Goal: Information Seeking & Learning: Understand process/instructions

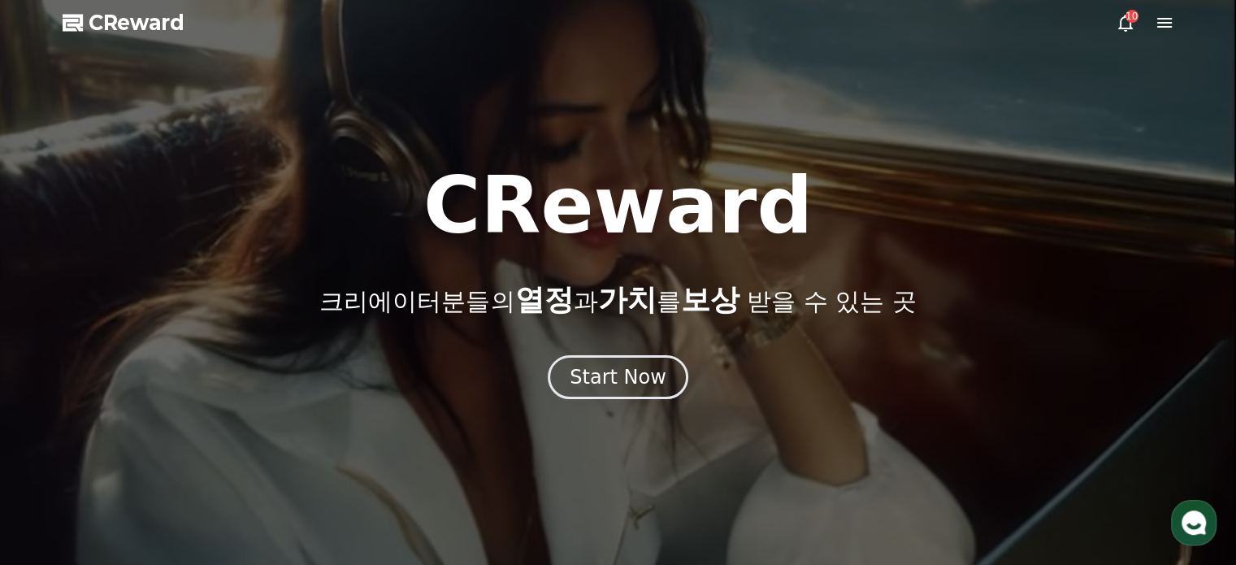
drag, startPoint x: 608, startPoint y: 386, endPoint x: 517, endPoint y: 349, distance: 97.3
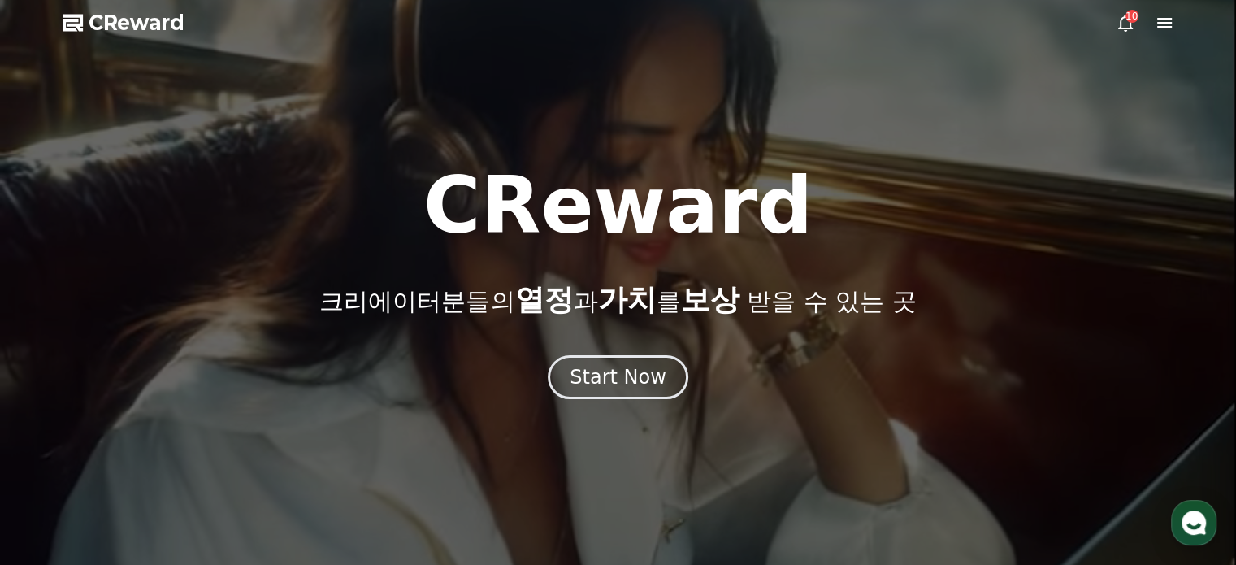
click at [608, 386] on div "Start Now" at bounding box center [617, 377] width 97 height 26
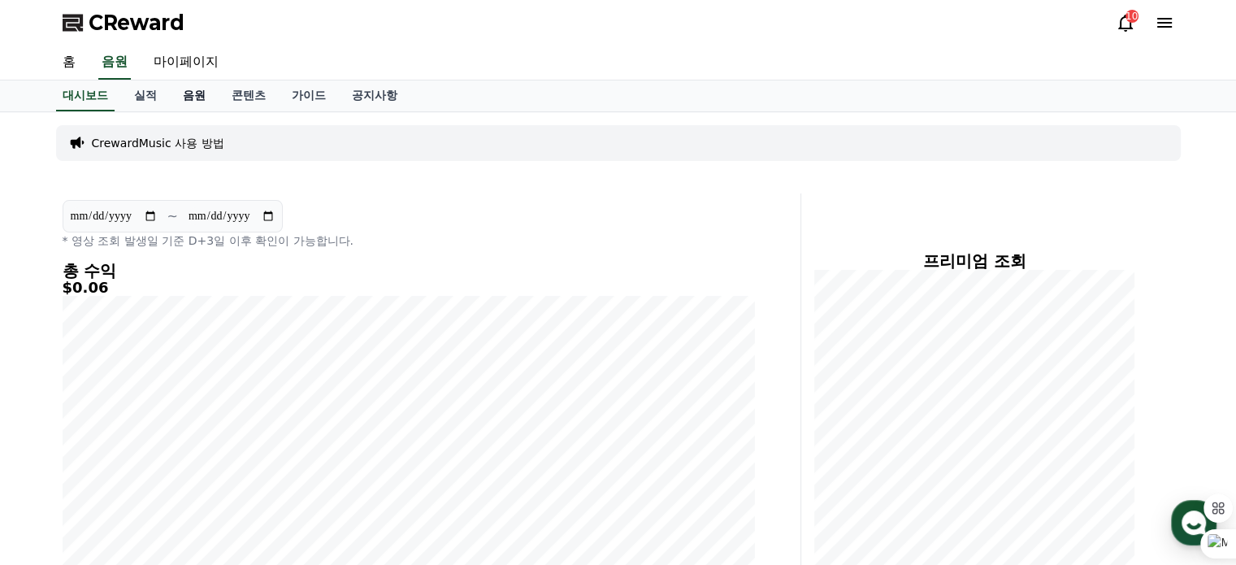
click at [196, 93] on link "음원" at bounding box center [194, 95] width 49 height 31
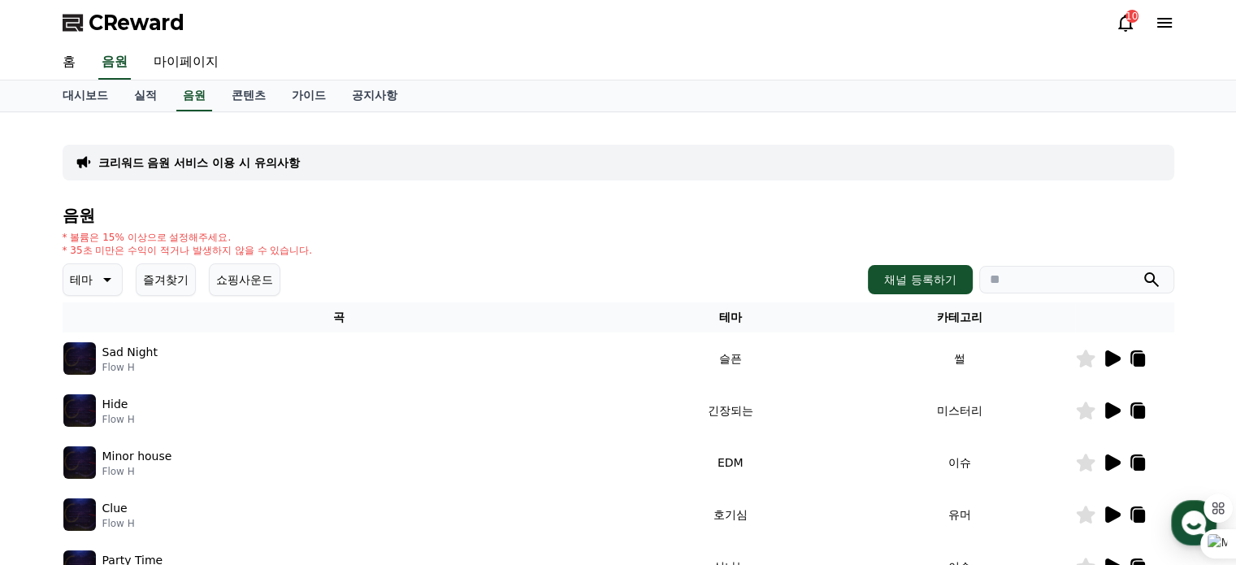
click at [104, 284] on icon at bounding box center [105, 279] width 19 height 19
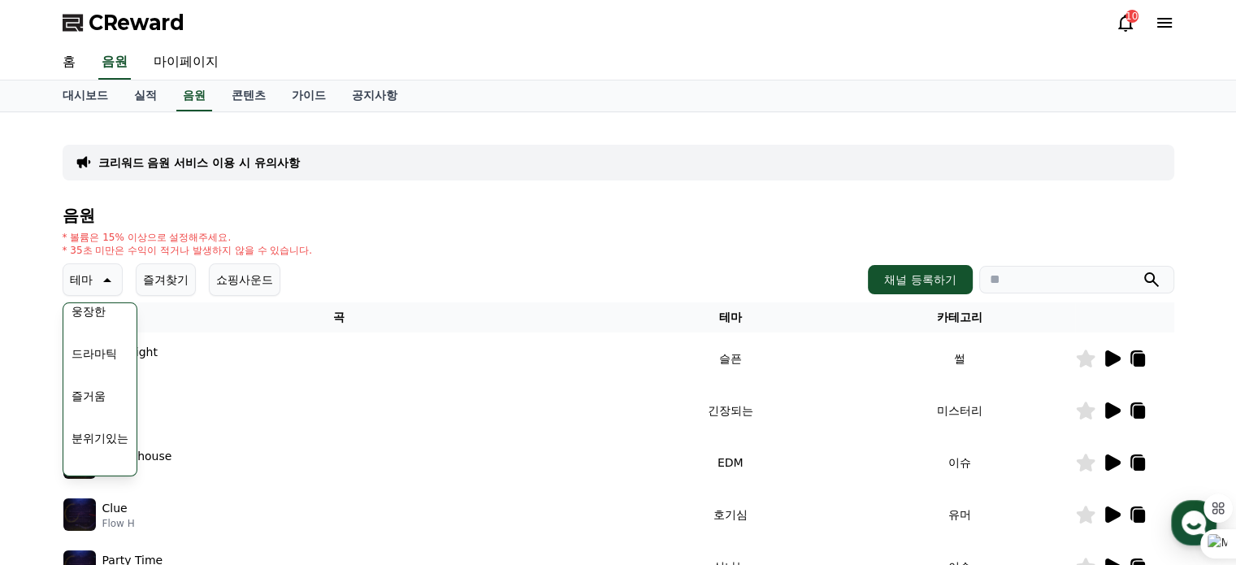
scroll to position [325, 0]
click at [97, 374] on button "드라마틱" at bounding box center [94, 378] width 58 height 36
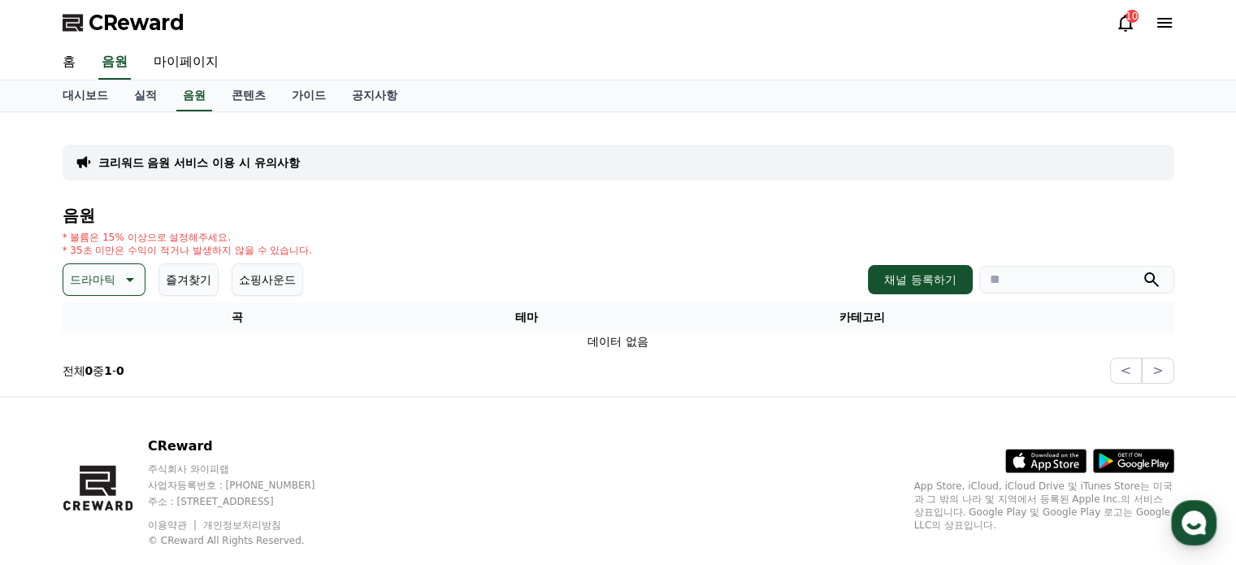
click at [116, 281] on button "드라마틱" at bounding box center [104, 279] width 83 height 32
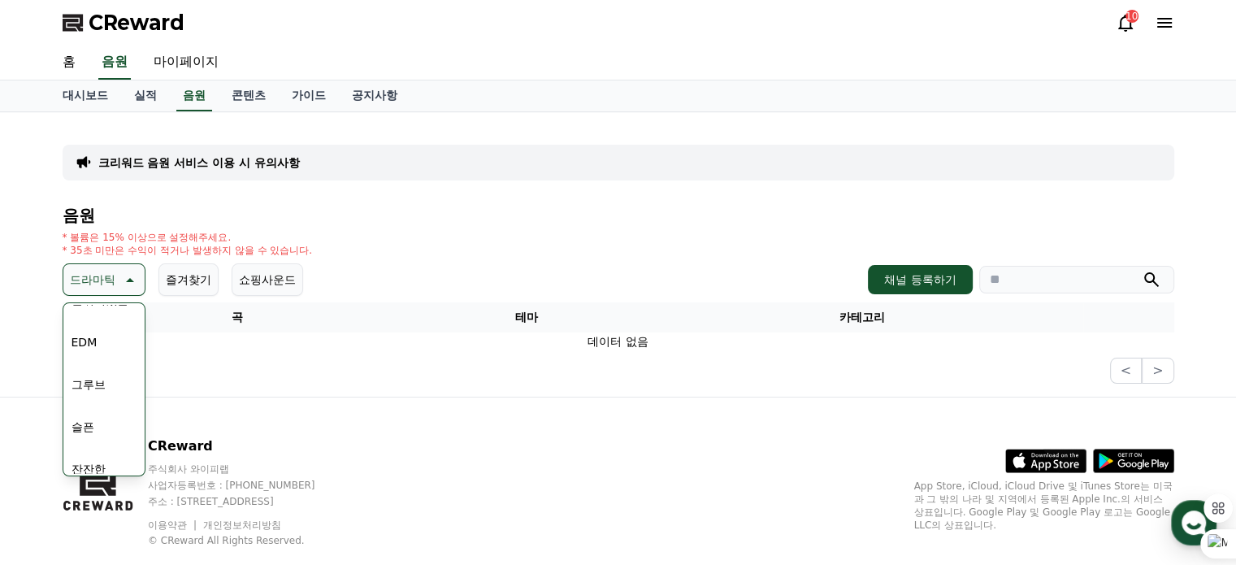
scroll to position [406, 0]
click at [105, 380] on button "분위기있는" at bounding box center [100, 381] width 70 height 36
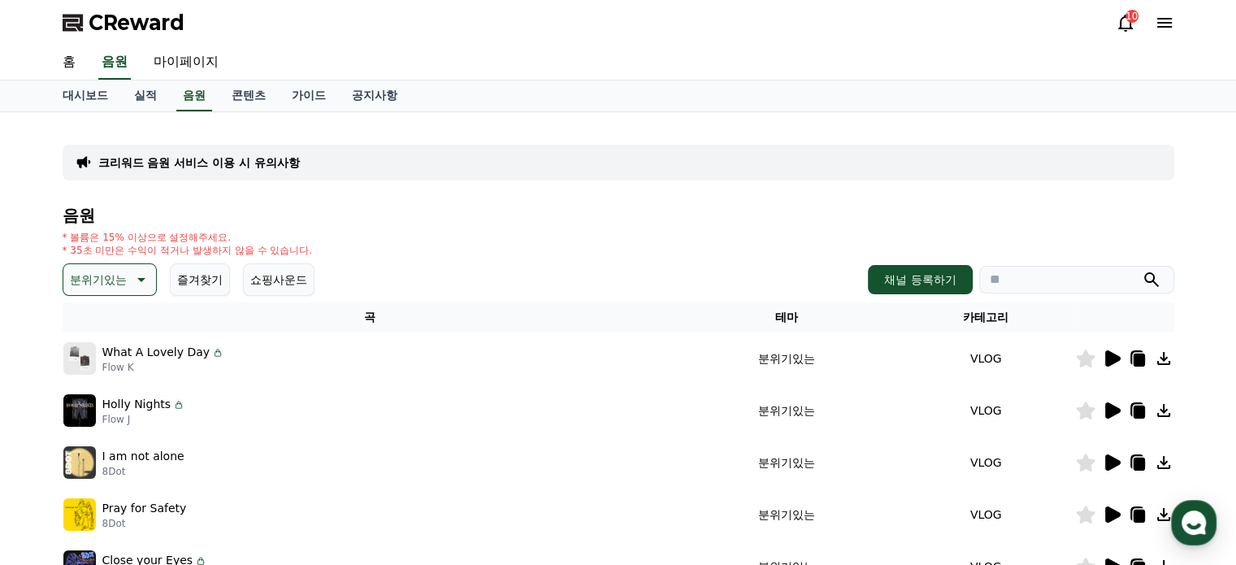
click at [1114, 358] on icon at bounding box center [1112, 358] width 15 height 16
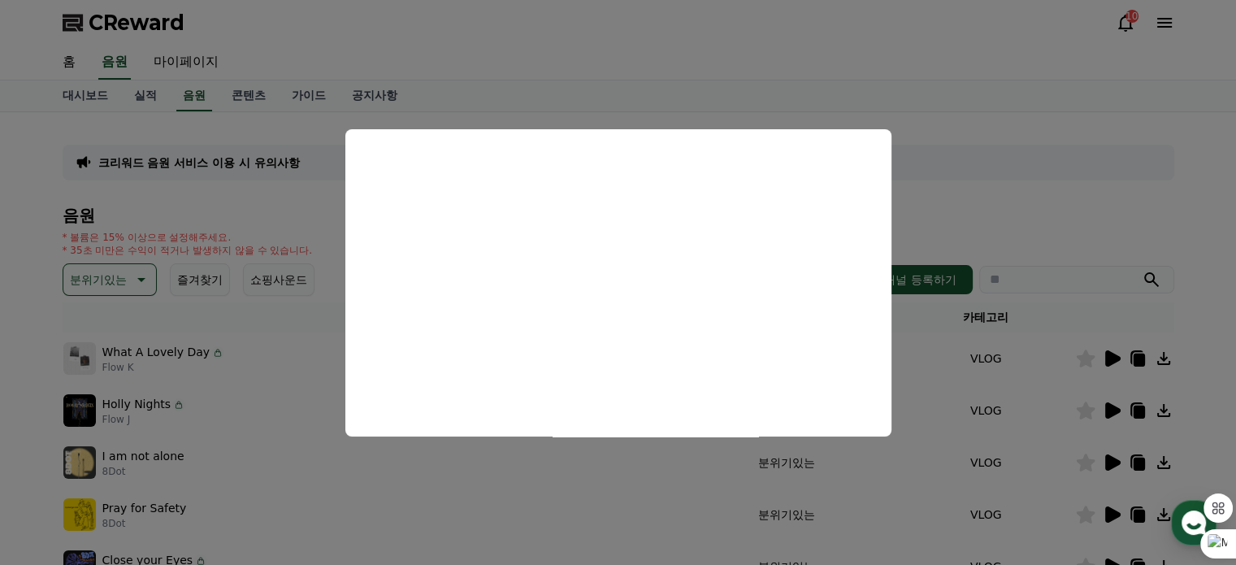
click at [831, 51] on button "close modal" at bounding box center [618, 282] width 1236 height 565
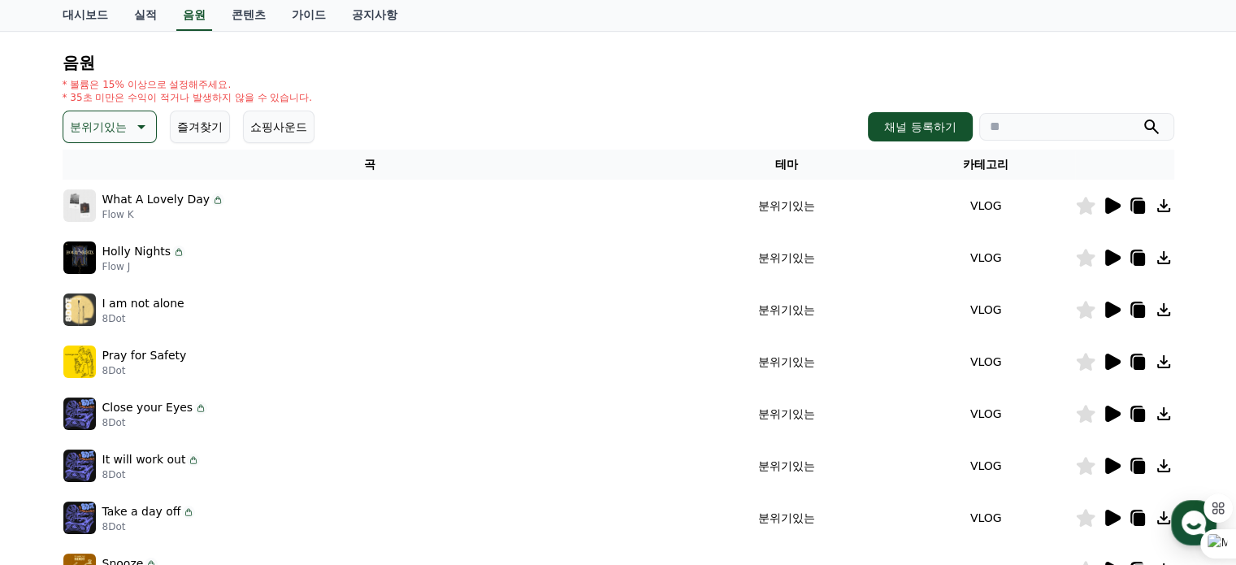
scroll to position [162, 0]
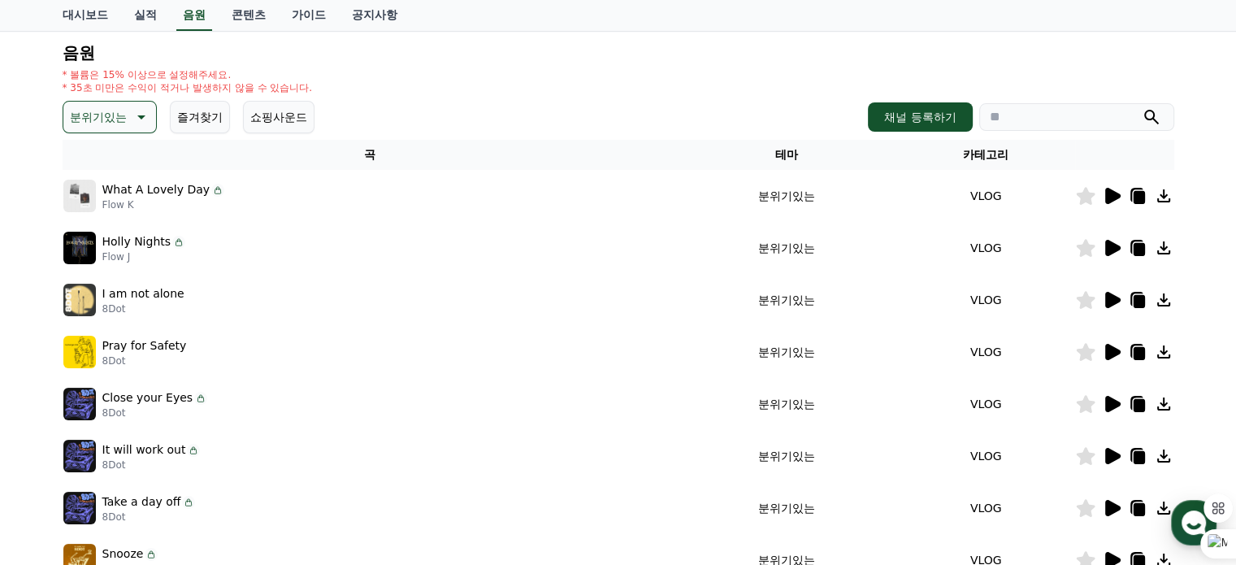
click at [1115, 350] on icon at bounding box center [1112, 352] width 15 height 16
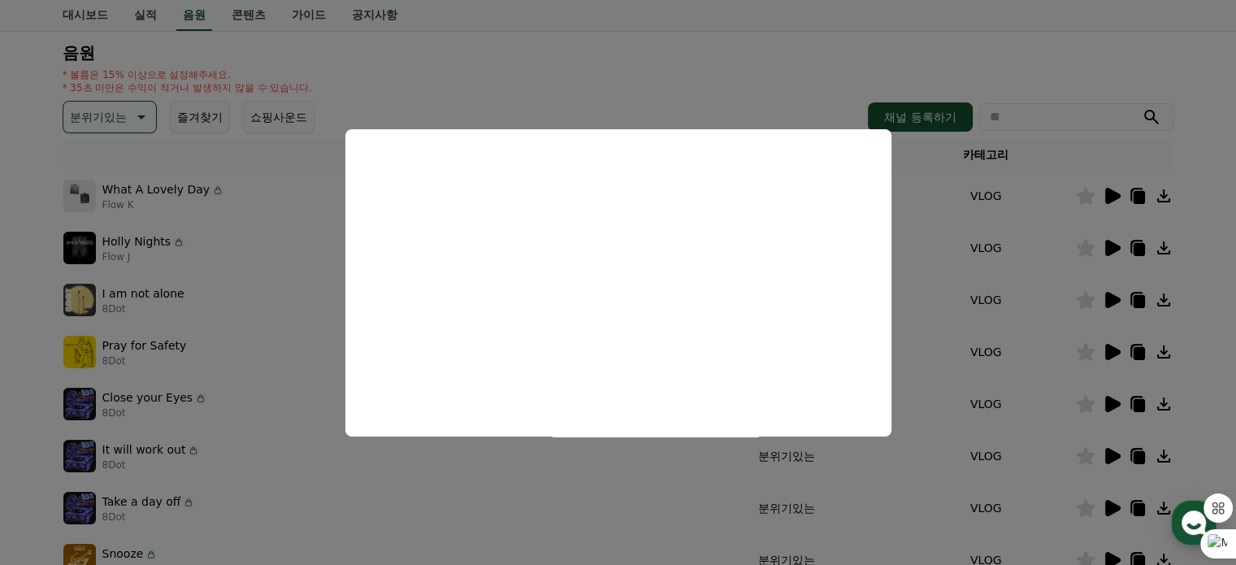
click at [742, 63] on button "close modal" at bounding box center [618, 282] width 1236 height 565
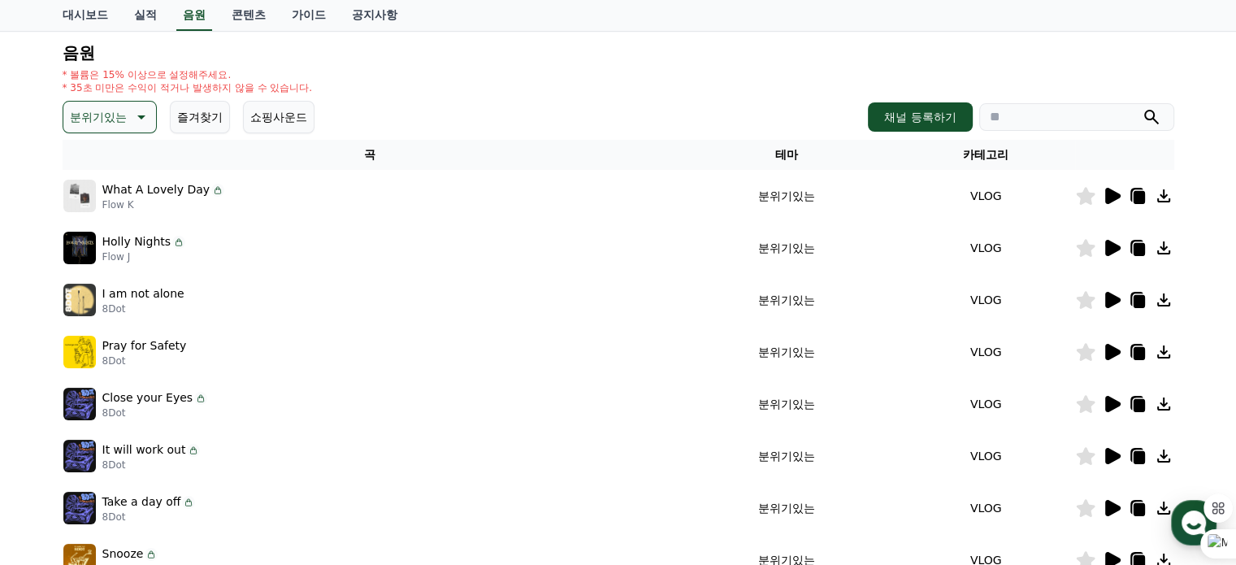
click at [1168, 354] on icon at bounding box center [1163, 351] width 13 height 13
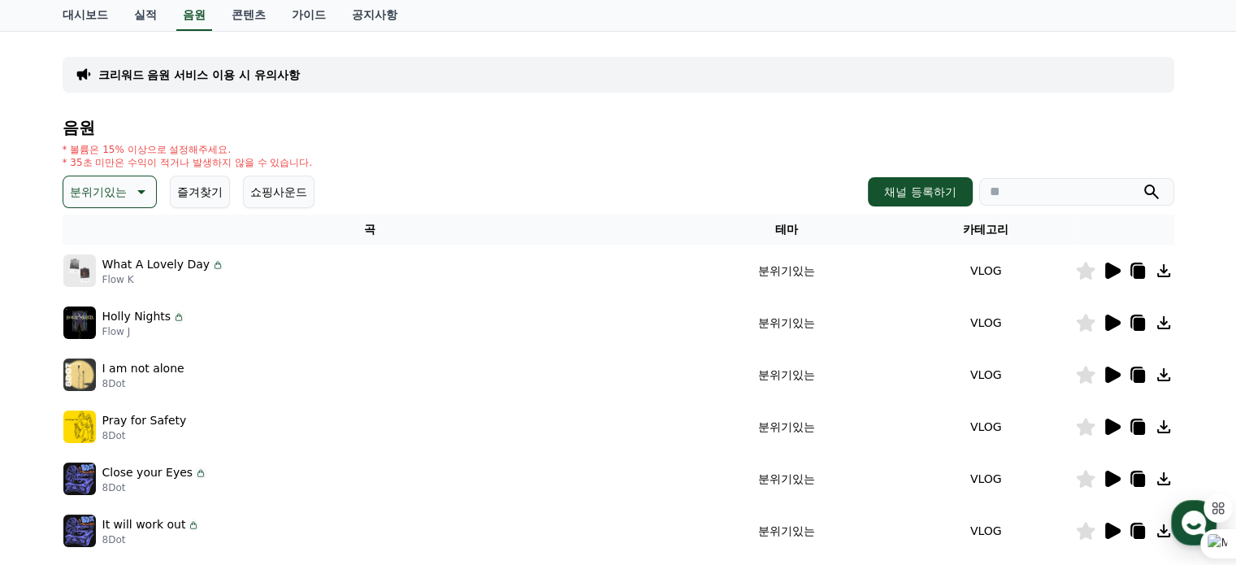
scroll to position [0, 0]
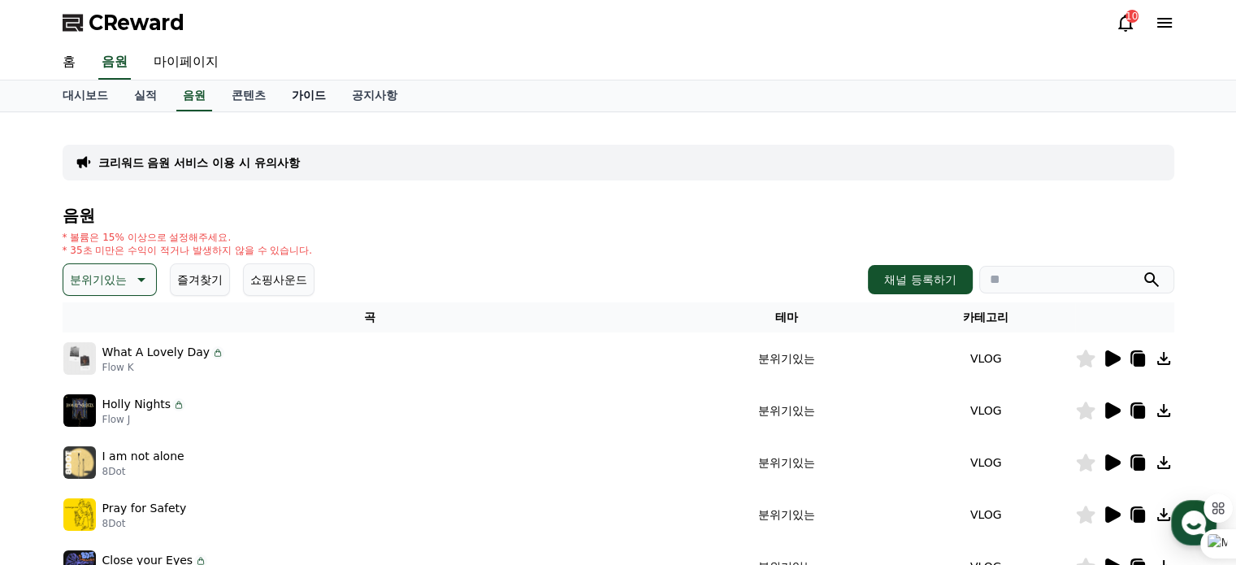
click at [291, 95] on link "가이드" at bounding box center [309, 95] width 60 height 31
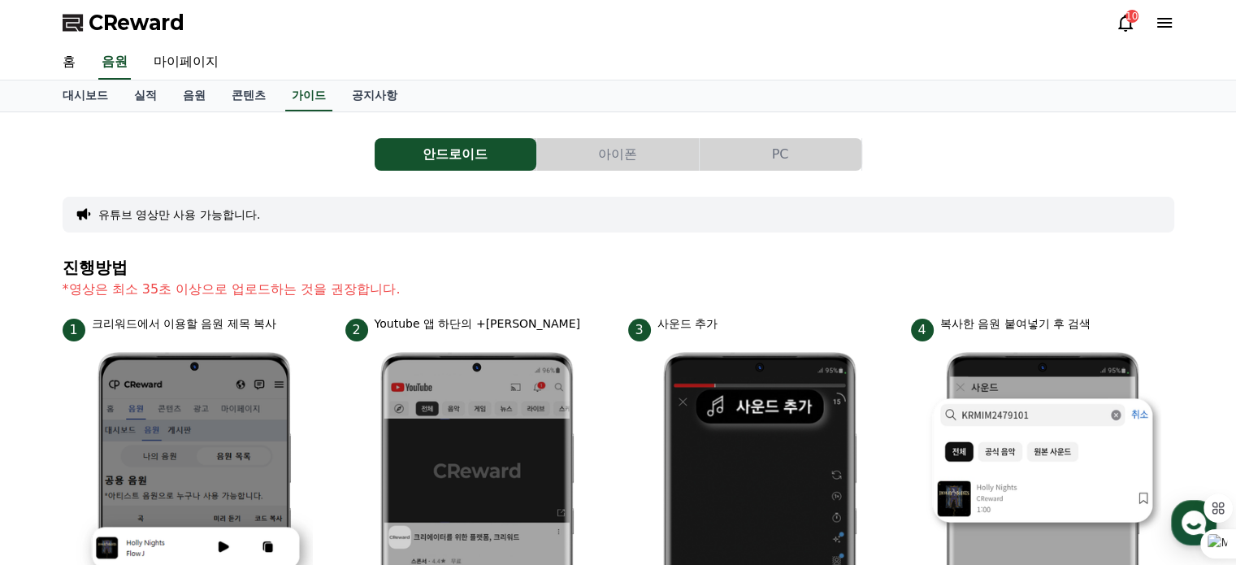
click at [623, 145] on button "아이폰" at bounding box center [618, 154] width 162 height 32
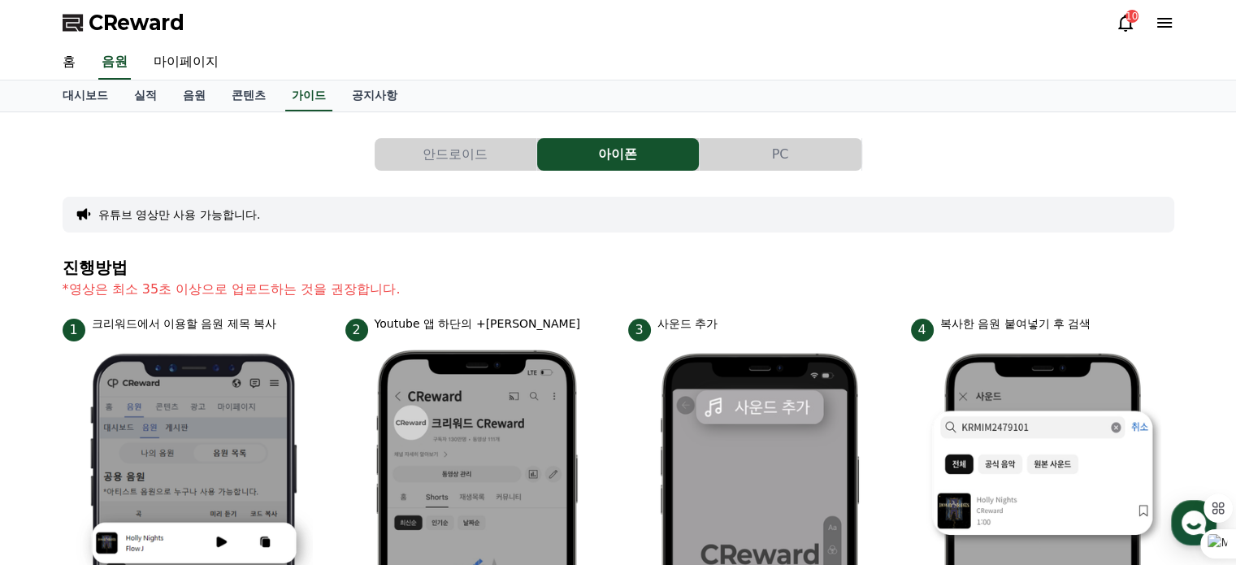
click at [789, 140] on button "PC" at bounding box center [780, 154] width 162 height 32
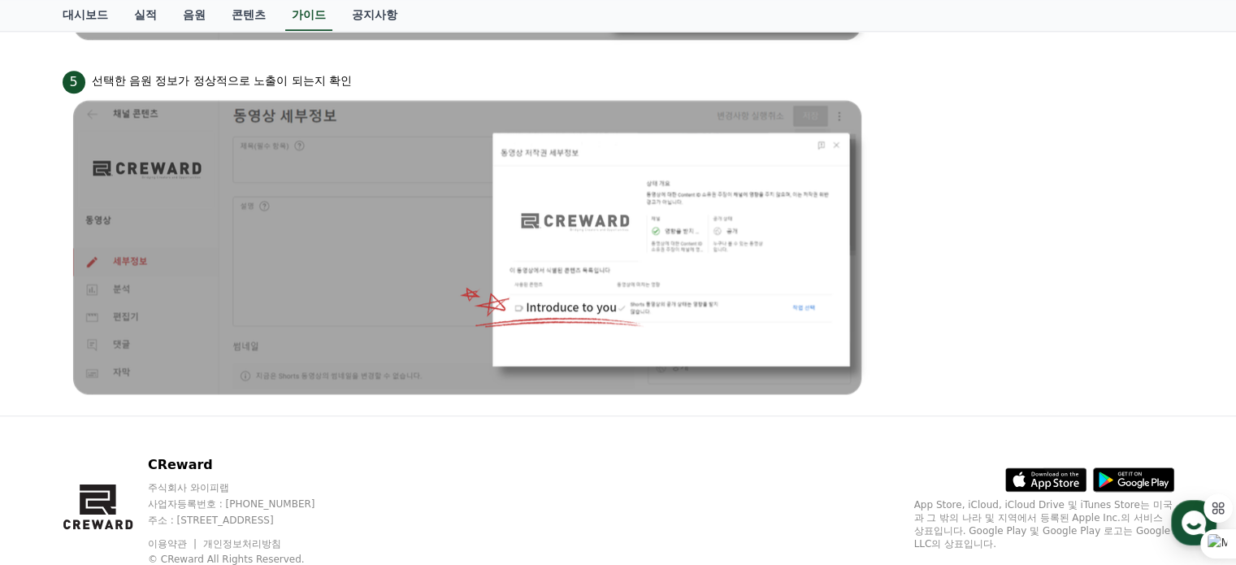
scroll to position [1625, 0]
